Goal: Check status

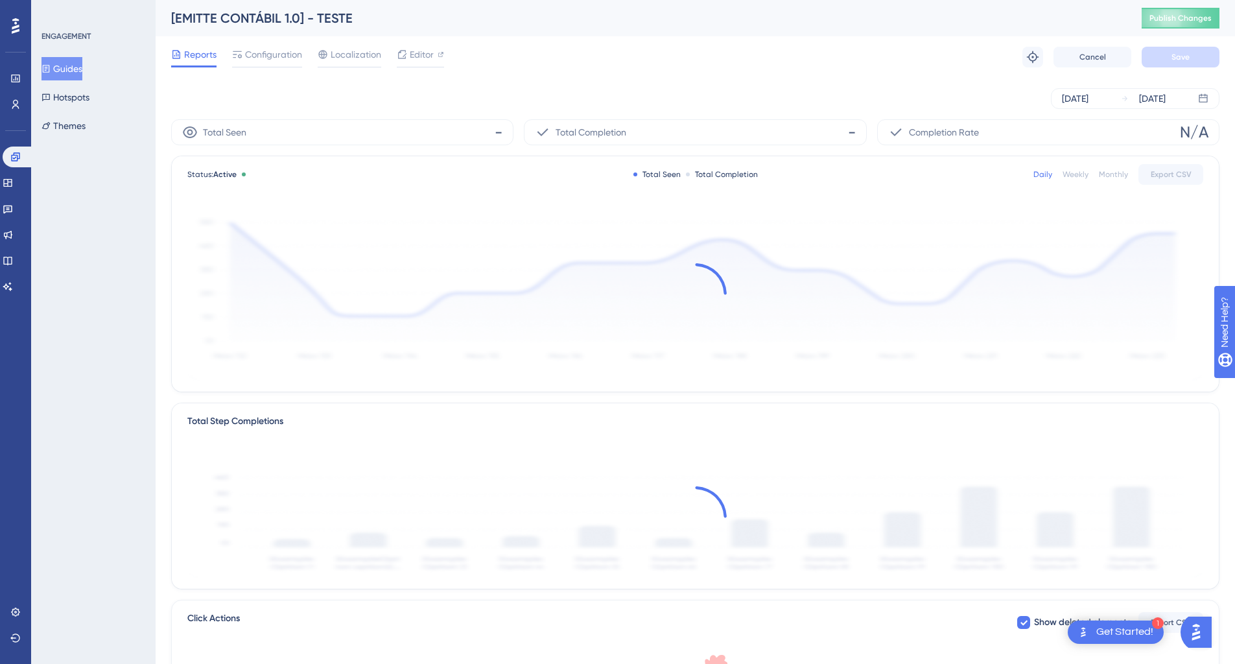
click at [517, 97] on div "Sep 11 2025 Sep 12 2025" at bounding box center [695, 98] width 1048 height 21
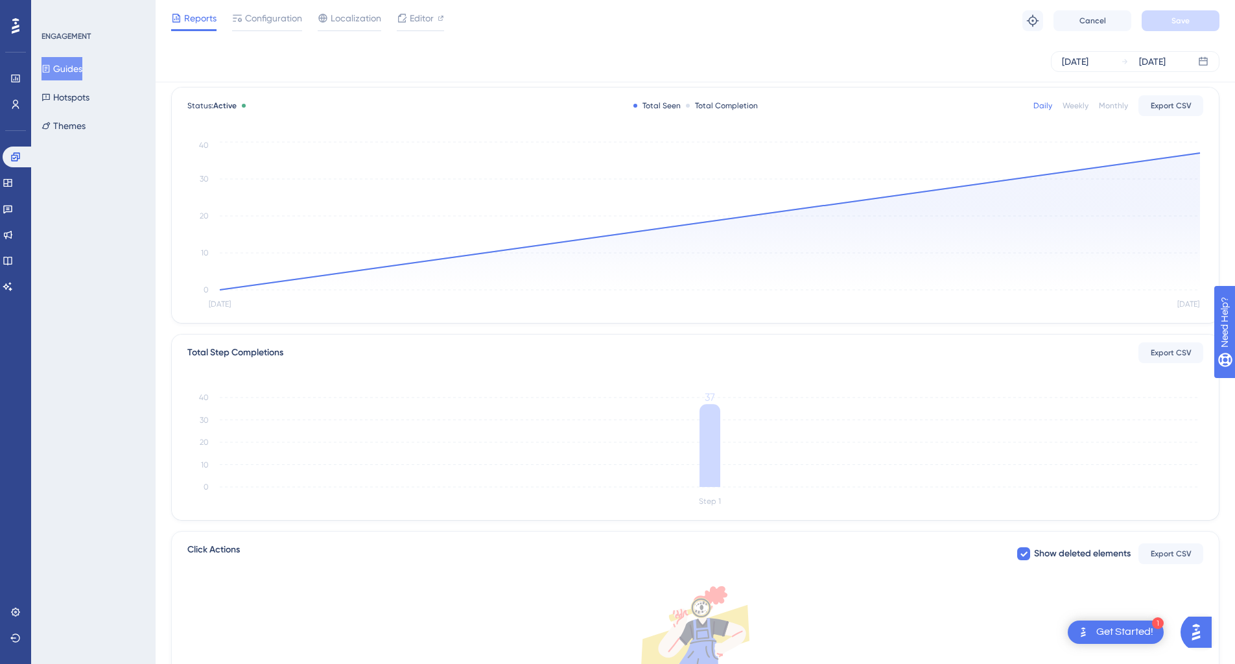
scroll to position [65, 0]
